Goal: Task Accomplishment & Management: Use online tool/utility

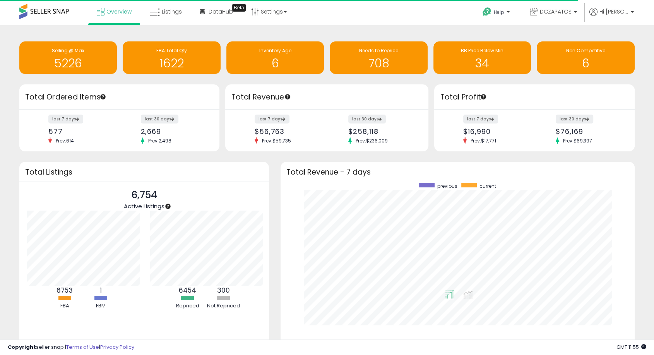
scroll to position [386587, 386395]
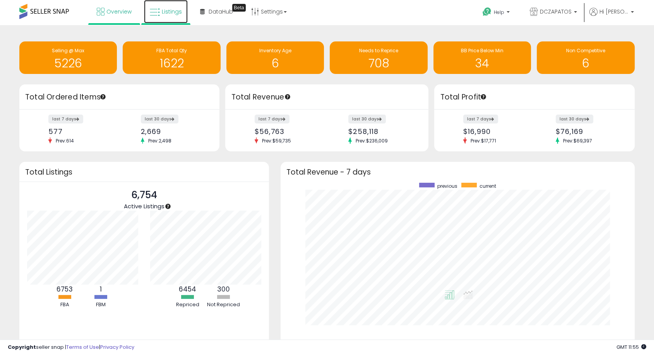
click at [155, 15] on icon at bounding box center [155, 12] width 10 height 10
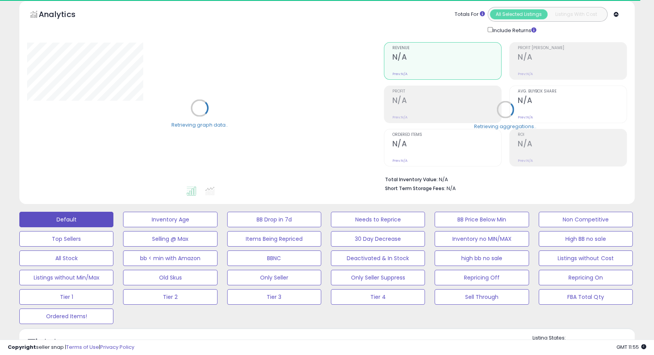
scroll to position [86, 0]
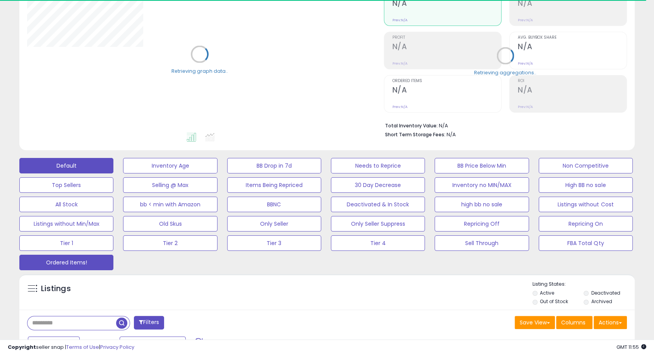
click at [72, 260] on button "Ordered Items!" at bounding box center [66, 261] width 94 height 15
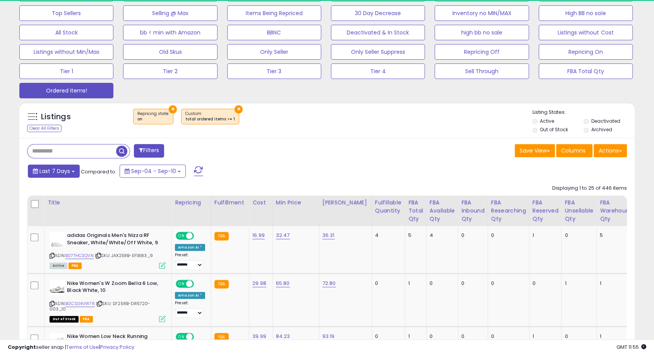
scroll to position [158, 356]
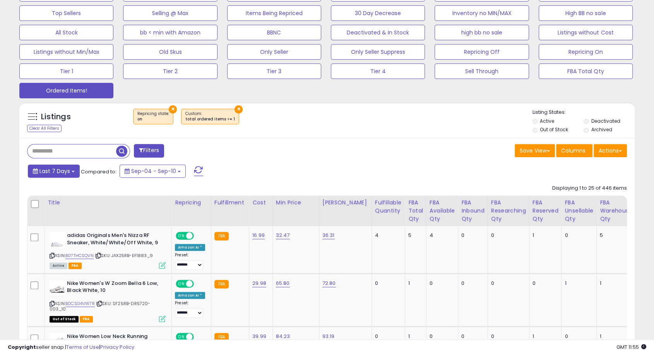
click at [53, 172] on span "Last 7 Days" at bounding box center [54, 171] width 31 height 8
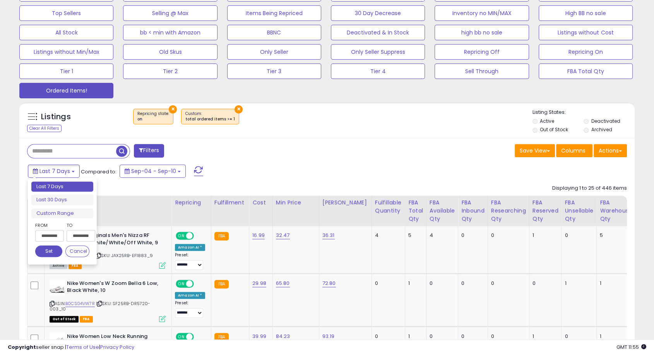
click at [54, 232] on input "**********" at bounding box center [49, 236] width 29 height 12
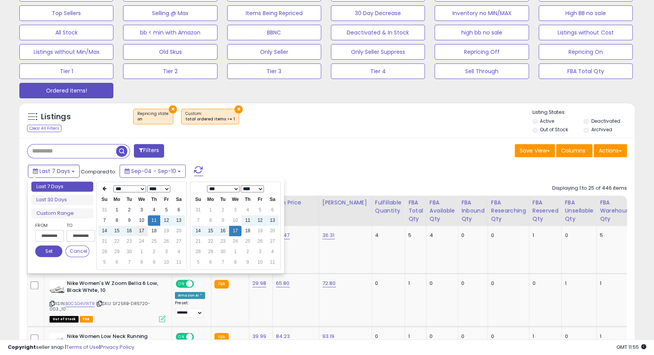
click at [141, 229] on td "17" at bounding box center [141, 230] width 12 height 10
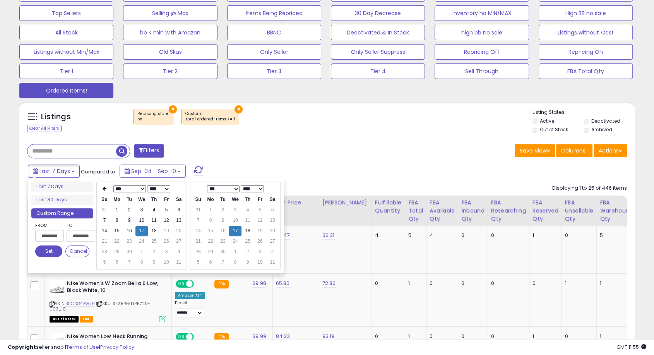
type input "**********"
click at [46, 251] on button "Set" at bounding box center [48, 251] width 27 height 12
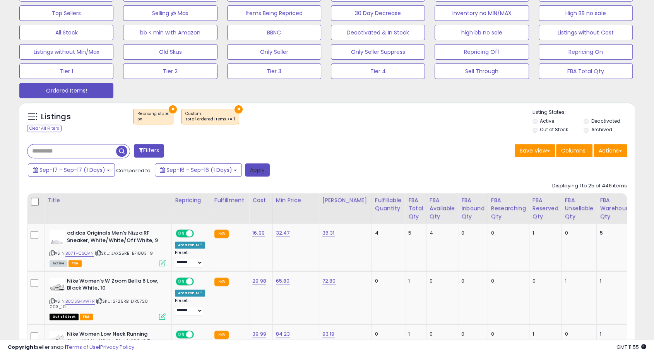
click at [257, 174] on button "Apply" at bounding box center [257, 169] width 25 height 13
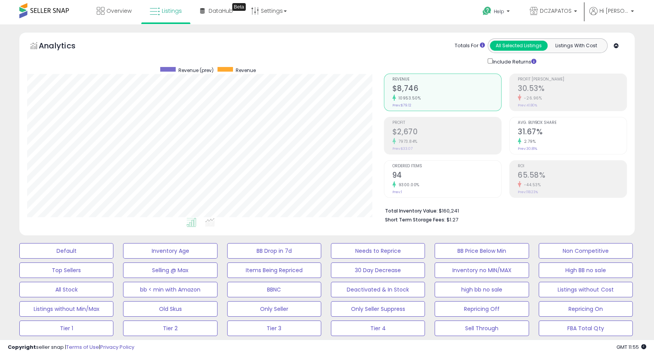
scroll to position [0, 0]
